Goal: Information Seeking & Learning: Check status

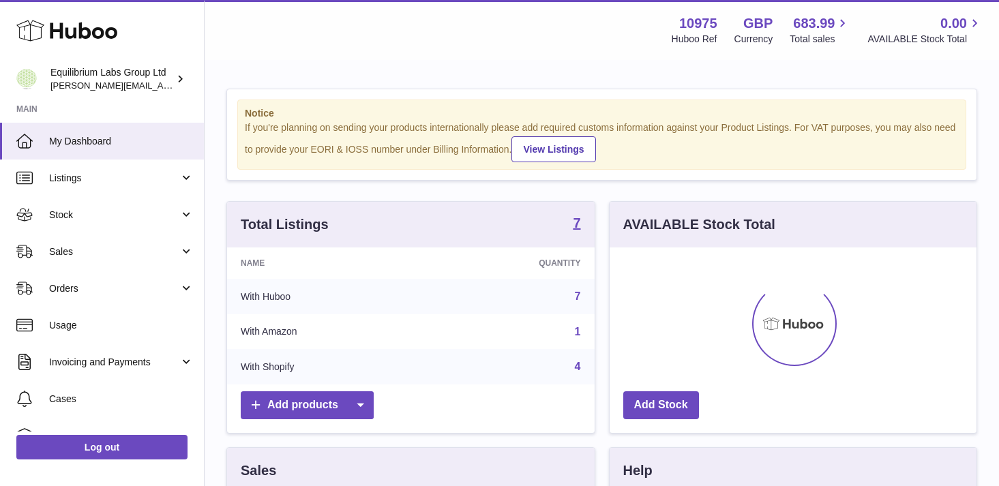
scroll to position [213, 367]
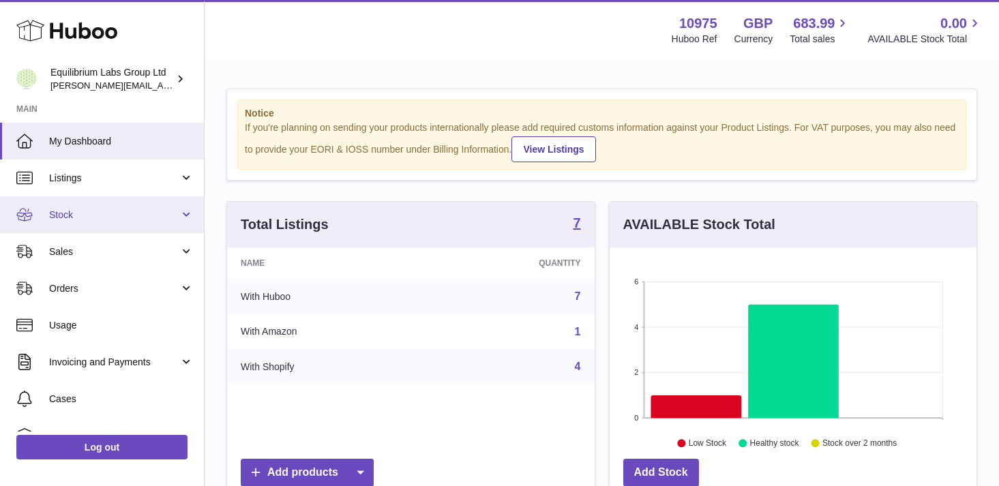
click at [141, 222] on link "Stock" at bounding box center [102, 214] width 204 height 37
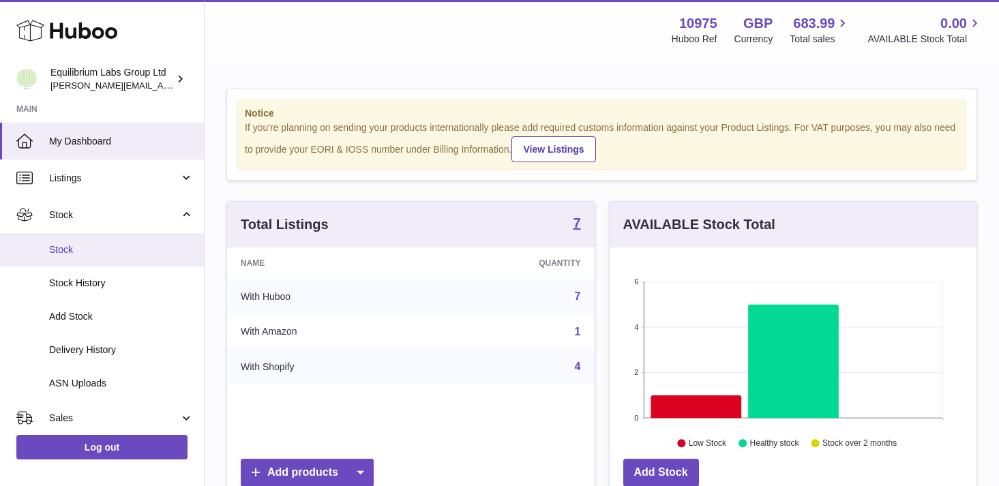
click at [130, 252] on span "Stock" at bounding box center [121, 250] width 145 height 13
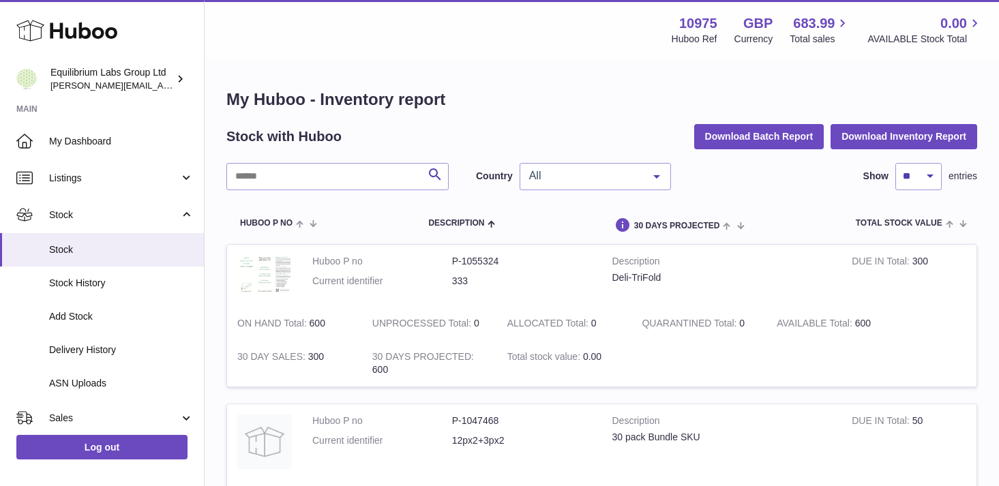
click at [641, 166] on div "All All GB NL No elements found. Consider changing the search query. List is em…" at bounding box center [595, 176] width 151 height 27
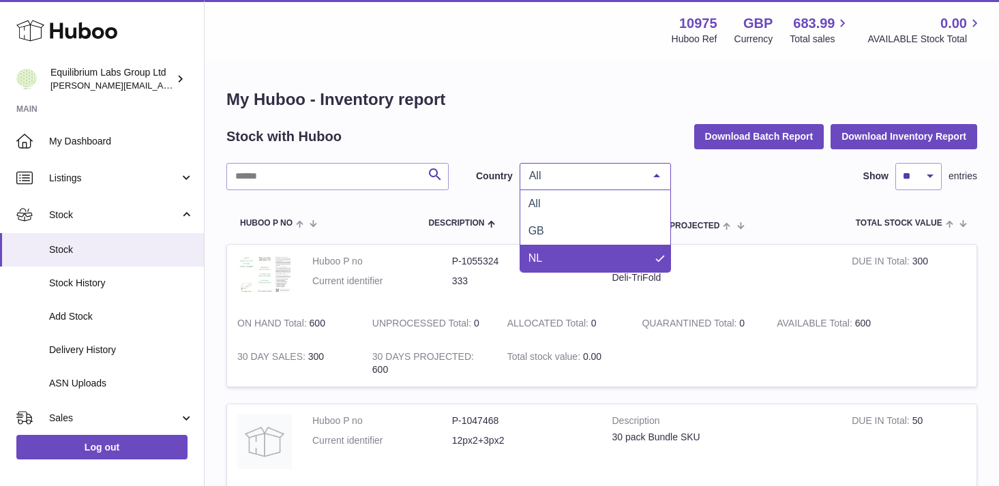
click at [596, 256] on span "NL" at bounding box center [595, 258] width 150 height 27
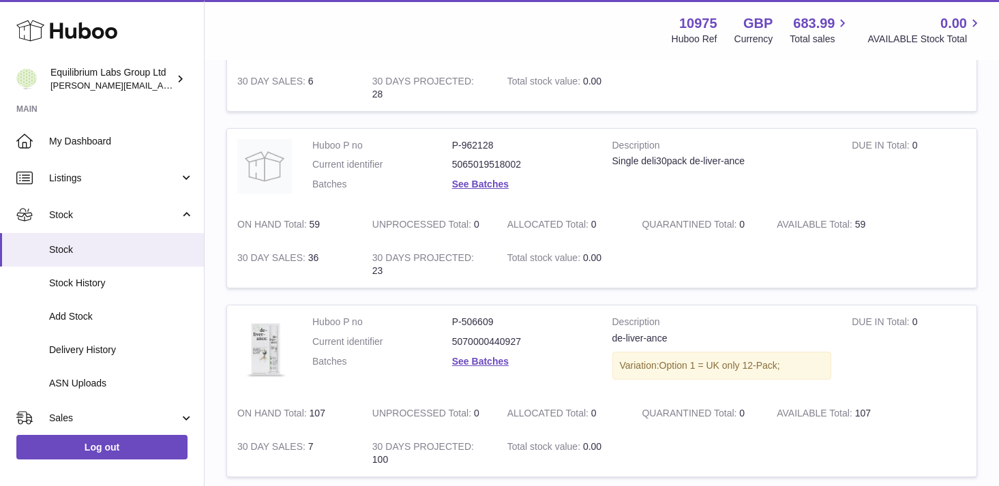
scroll to position [293, 0]
drag, startPoint x: 502, startPoint y: 141, endPoint x: 446, endPoint y: 141, distance: 55.9
click at [446, 141] on dl "Huboo P no P-962128 Current identifier 5065019518002 Batches See Batches" at bounding box center [452, 167] width 280 height 59
copy dl "P-962128"
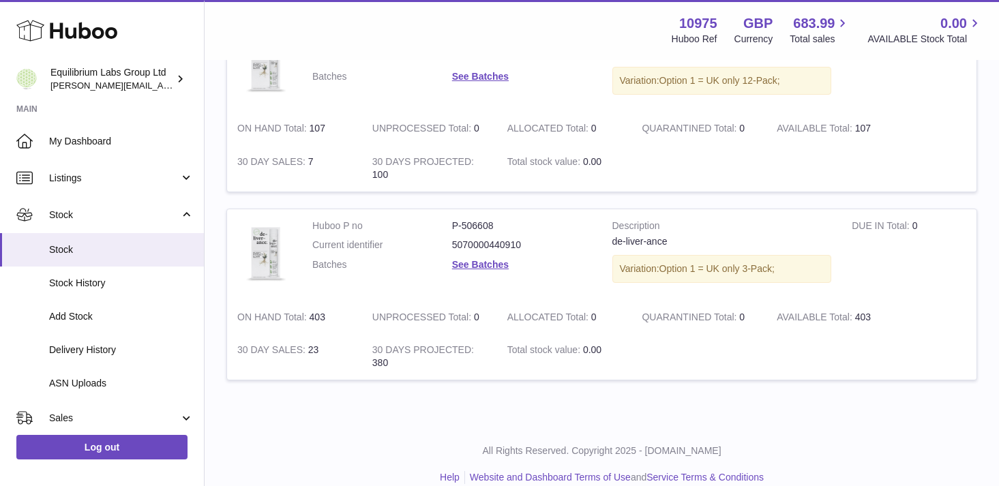
scroll to position [589, 0]
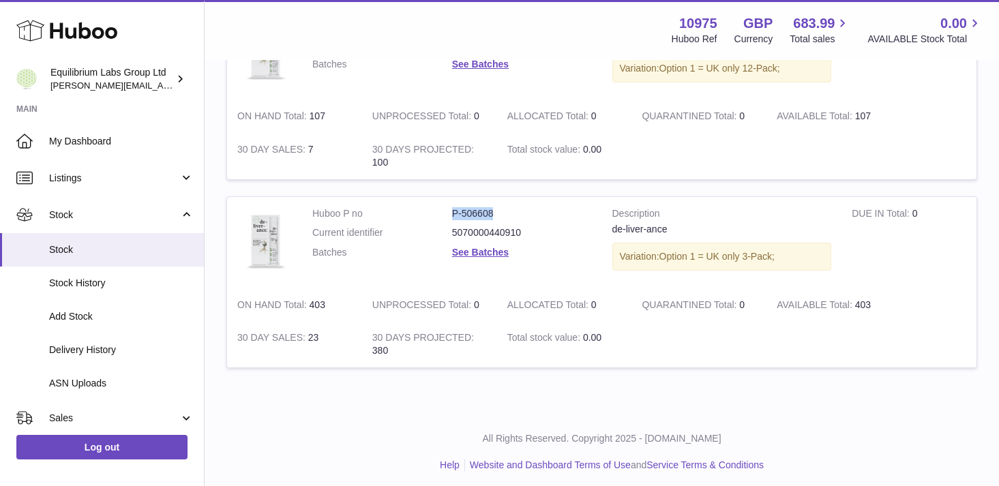
drag, startPoint x: 499, startPoint y: 217, endPoint x: 445, endPoint y: 217, distance: 53.9
click at [445, 217] on dl "Huboo P no P-506608 Current identifier 5070000440910 Batches See Batches" at bounding box center [452, 236] width 280 height 59
copy dl "P-506608"
click at [658, 227] on div "de-liver-ance" at bounding box center [723, 229] width 220 height 13
